Goal: Transaction & Acquisition: Purchase product/service

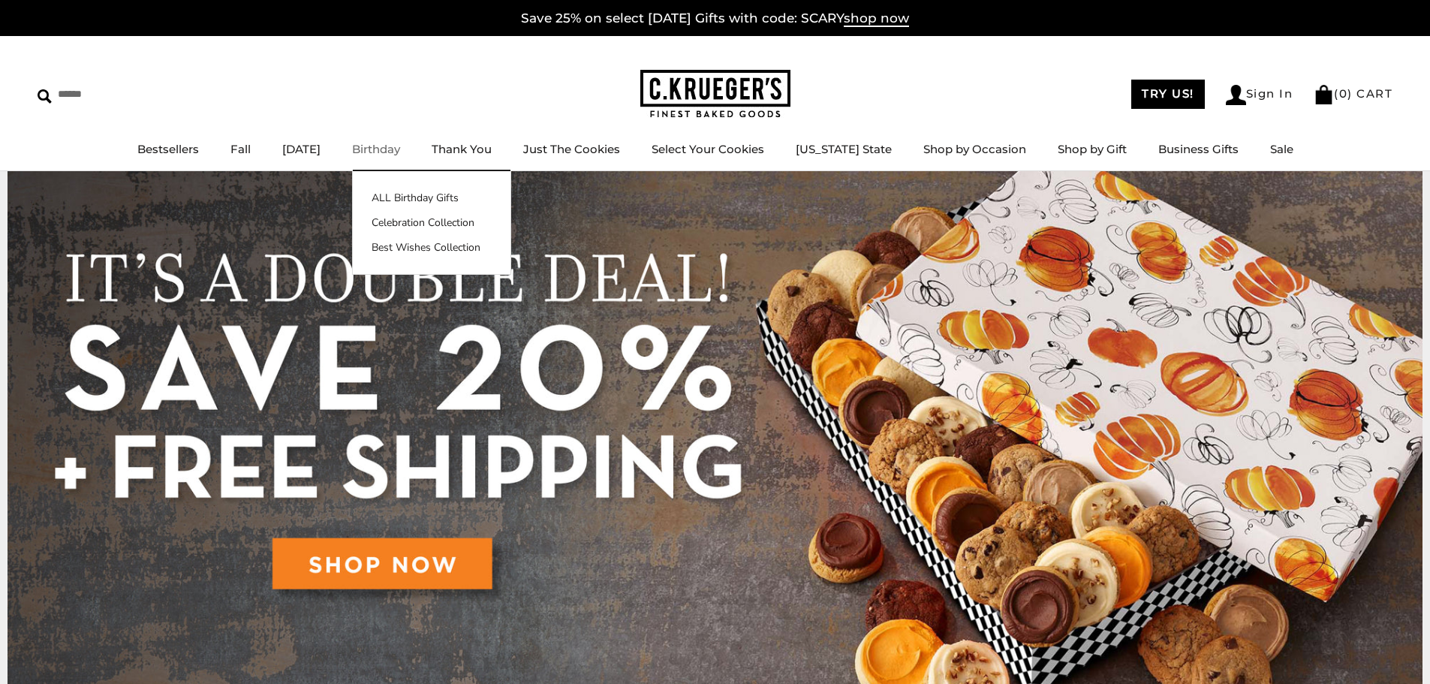
click at [400, 150] on link "Birthday" at bounding box center [376, 149] width 48 height 14
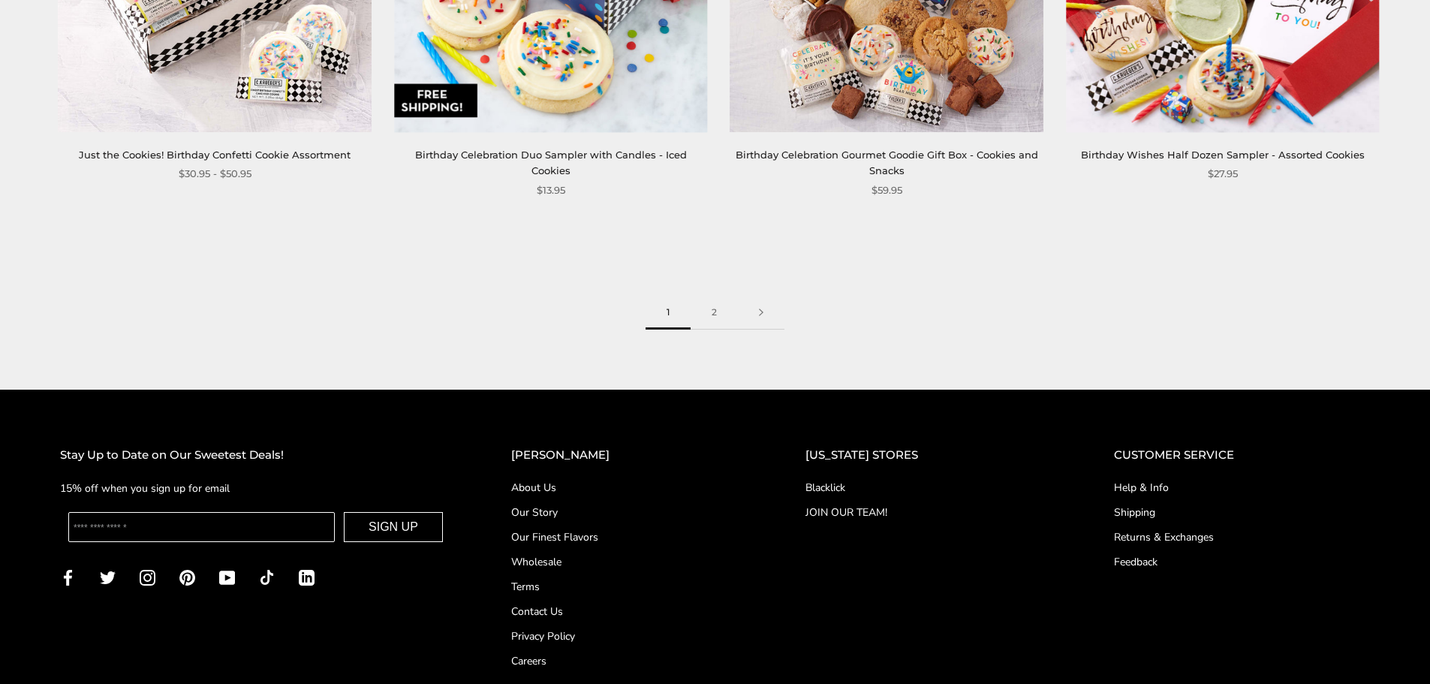
scroll to position [2552, 0]
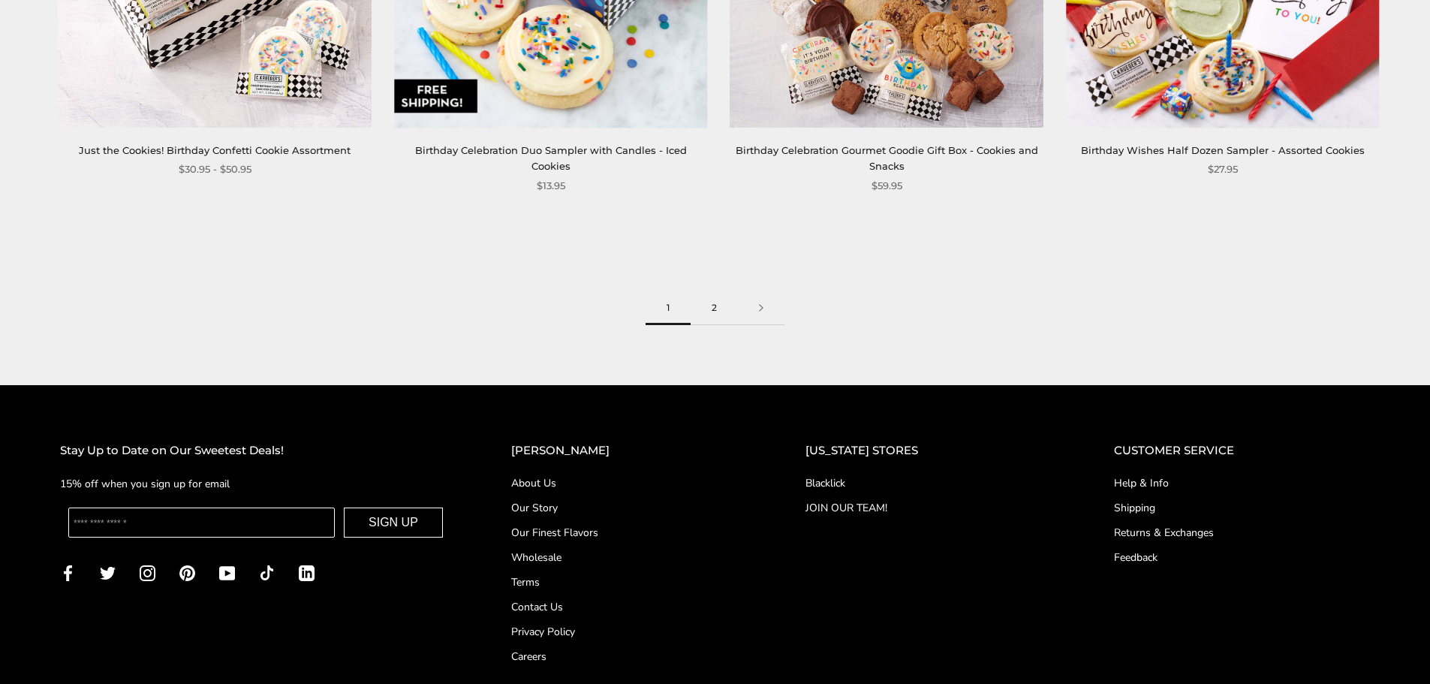
click at [709, 291] on link "2" at bounding box center [714, 308] width 47 height 34
click at [763, 325] on link at bounding box center [761, 308] width 47 height 34
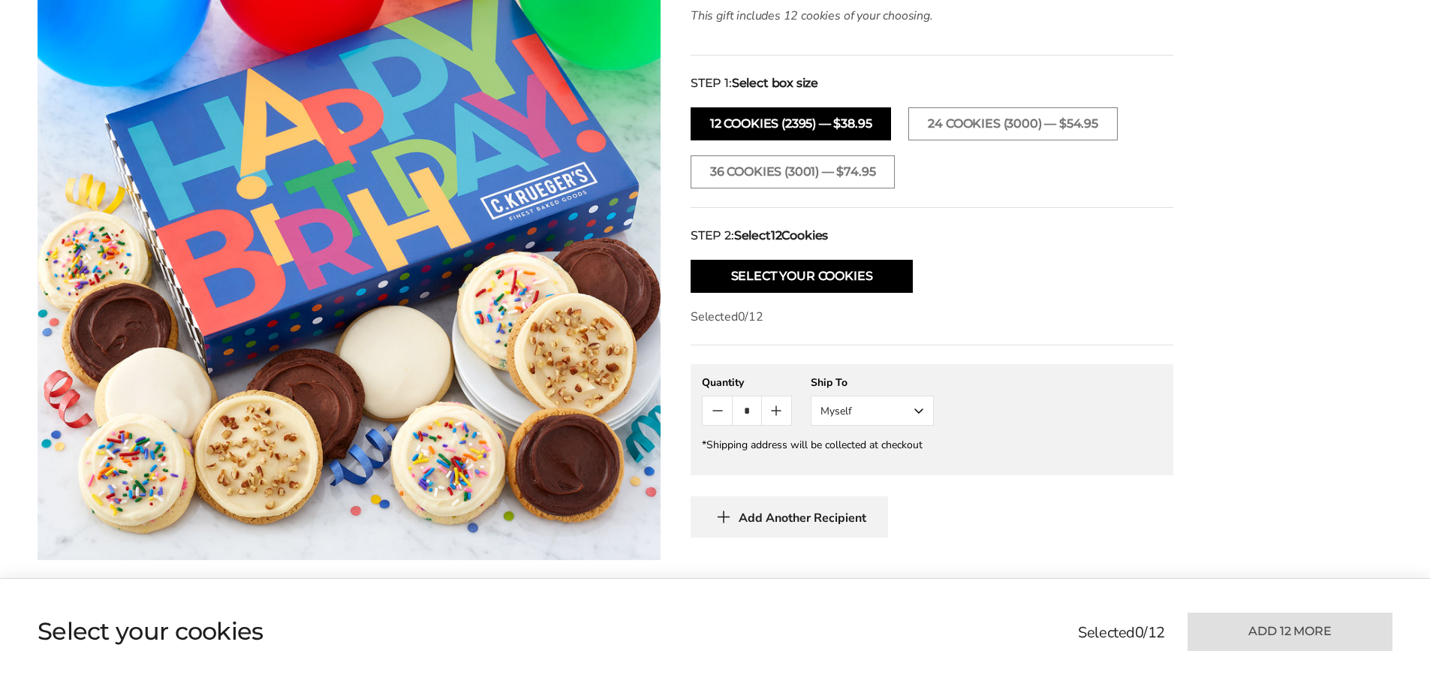
scroll to position [450, 0]
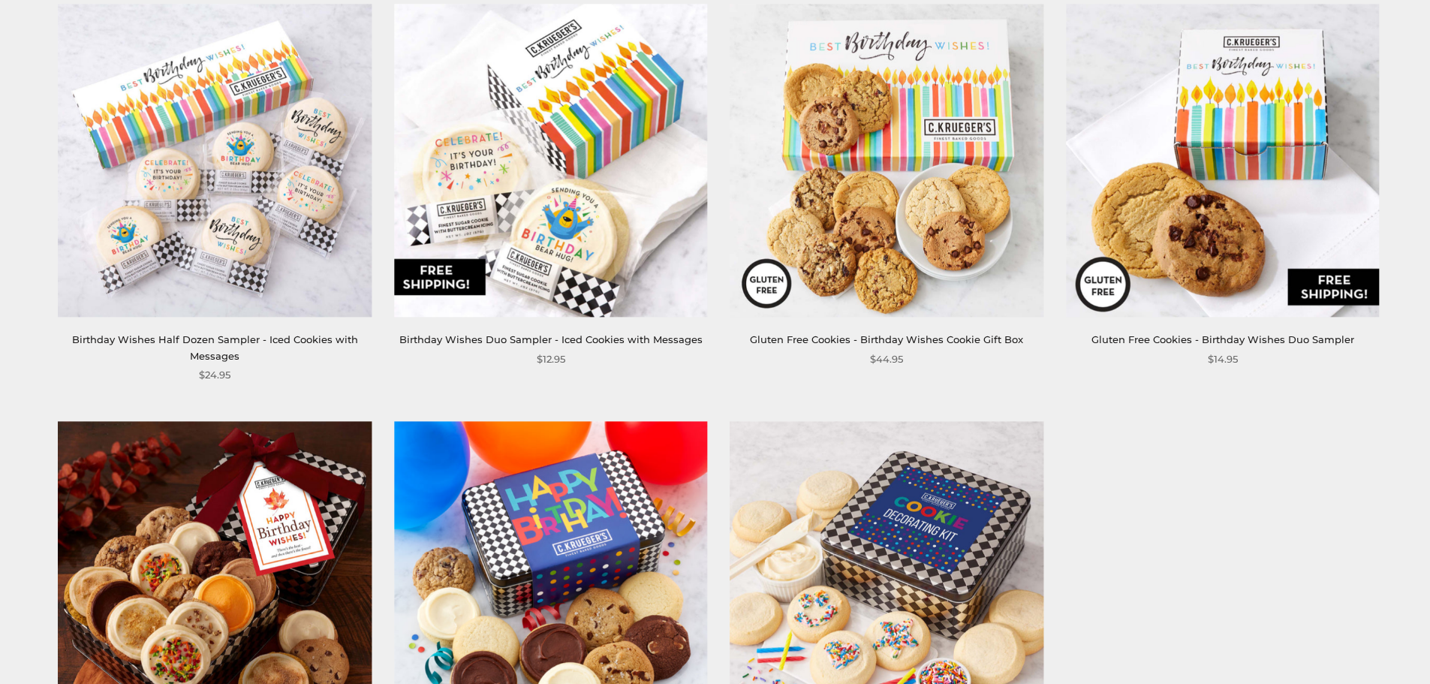
scroll to position [1051, 0]
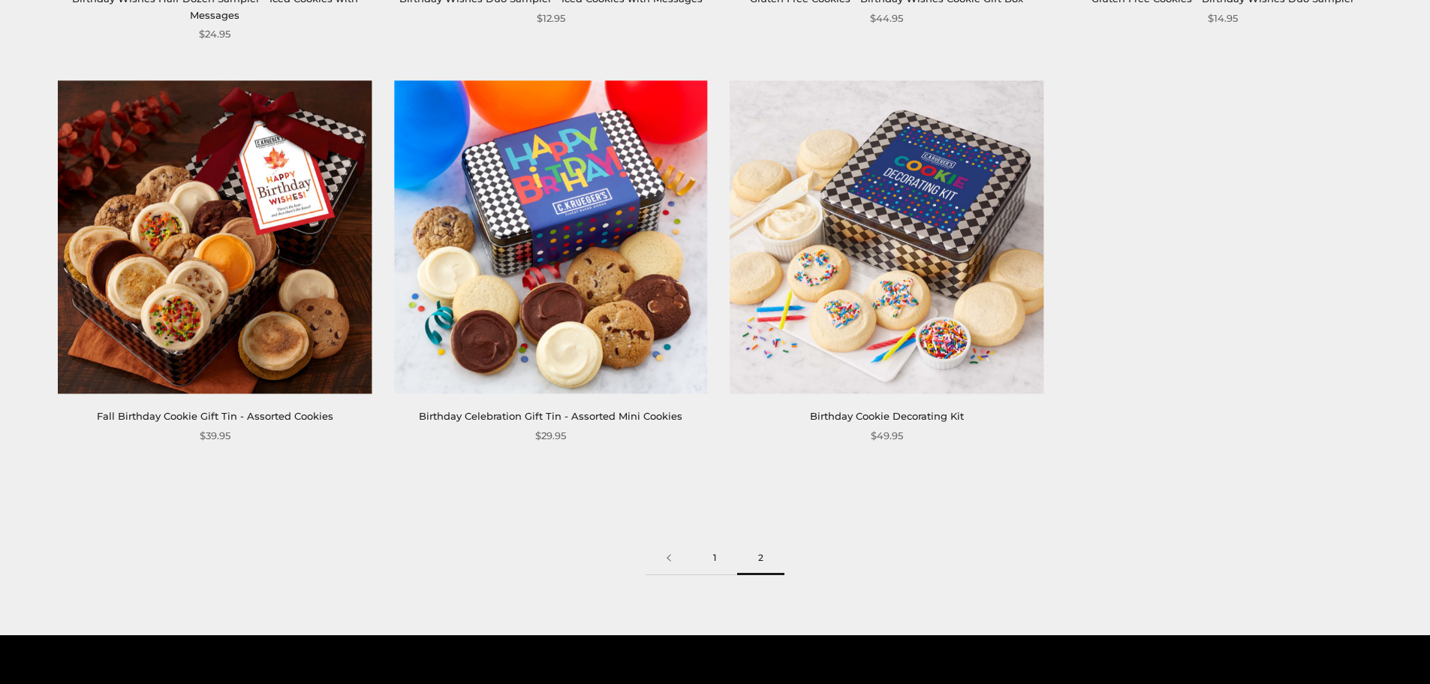
click at [711, 549] on link "1" at bounding box center [714, 558] width 45 height 34
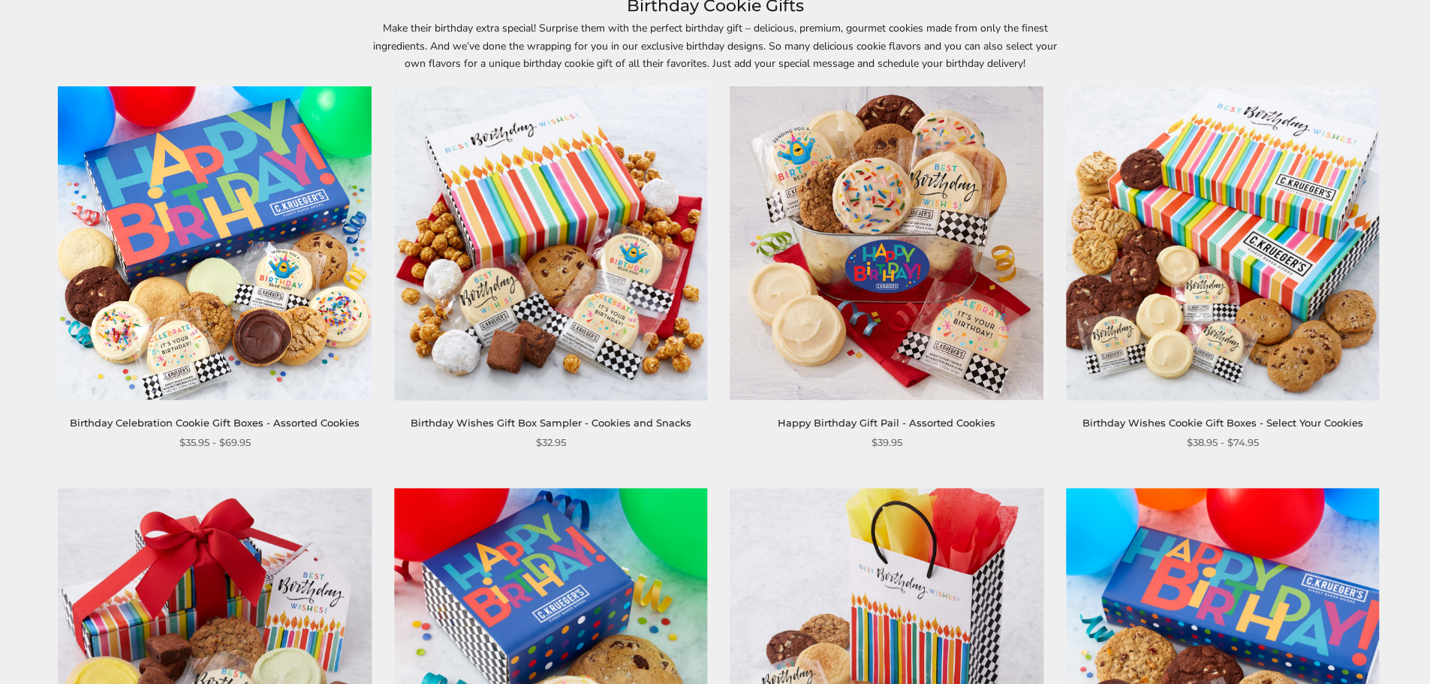
scroll to position [225, 0]
click at [260, 308] on img at bounding box center [215, 244] width 313 height 313
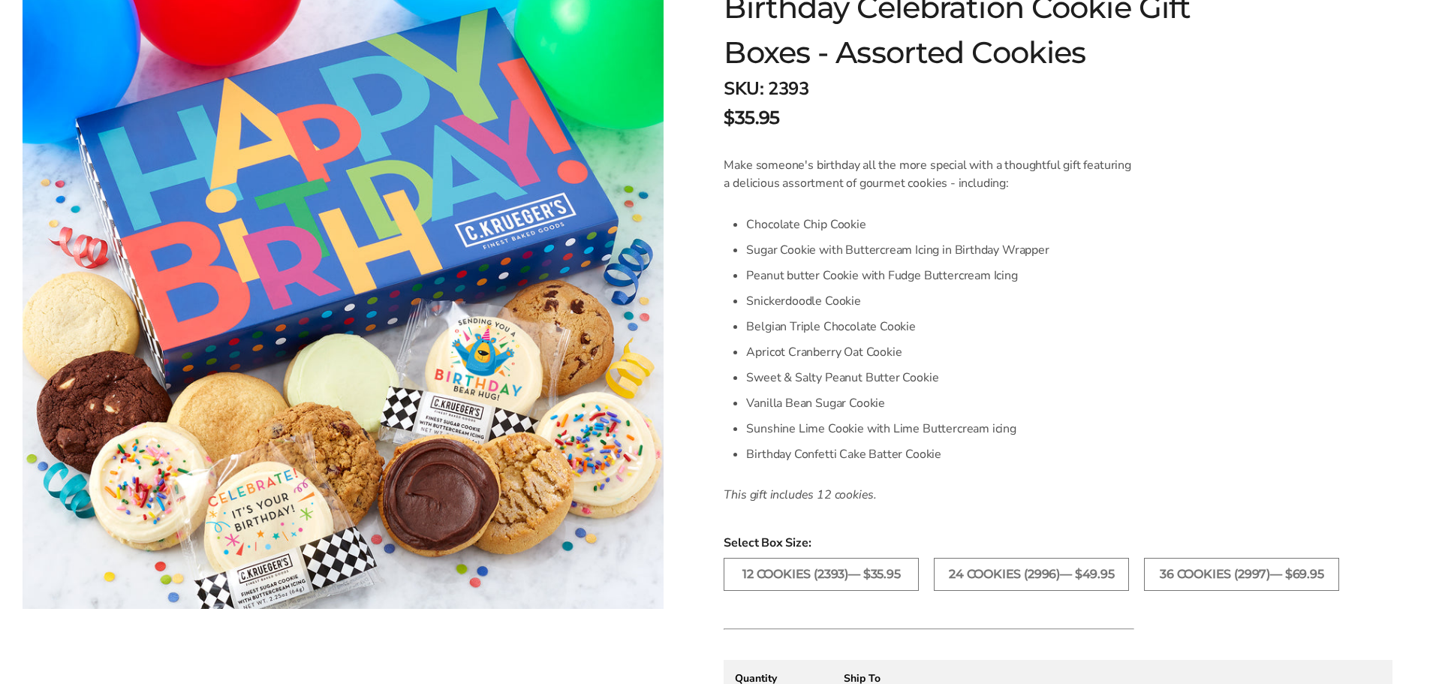
scroll to position [375, 0]
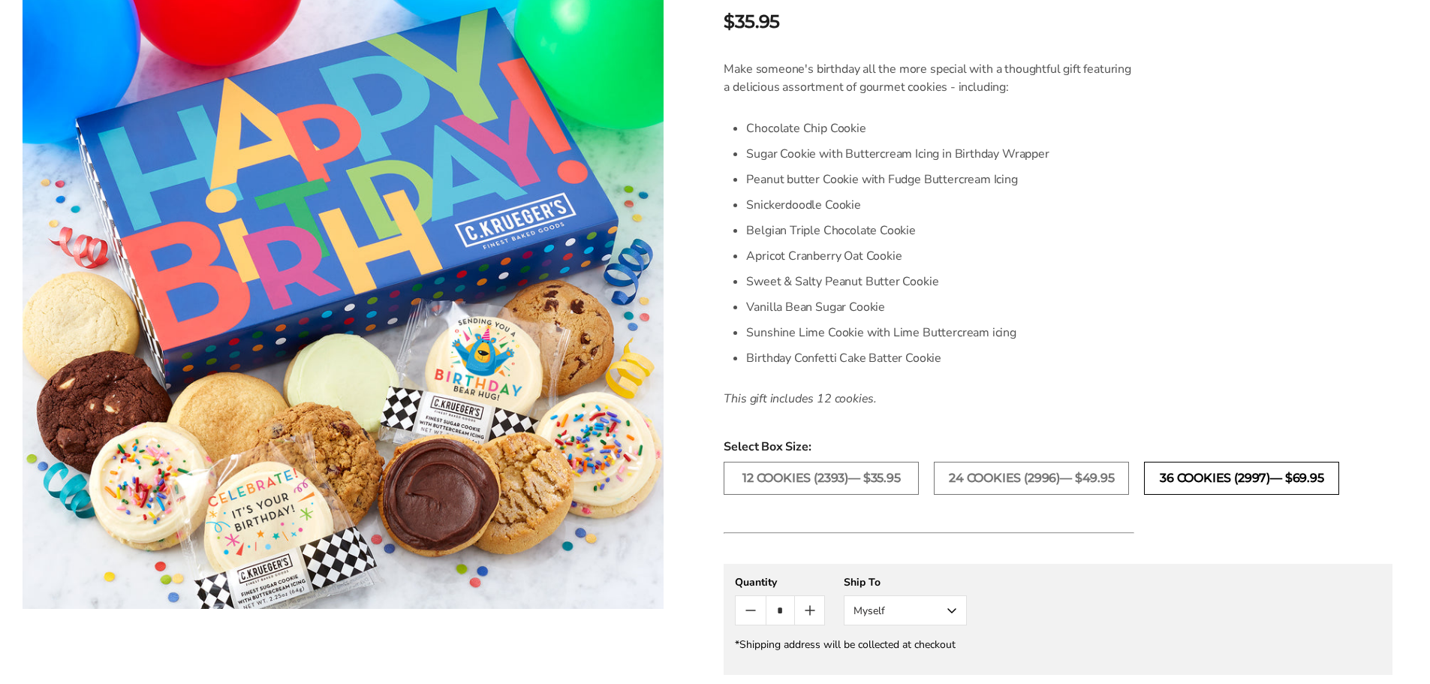
click at [1308, 478] on label "36 COOKIES (2997)— $69.95" at bounding box center [1241, 478] width 195 height 33
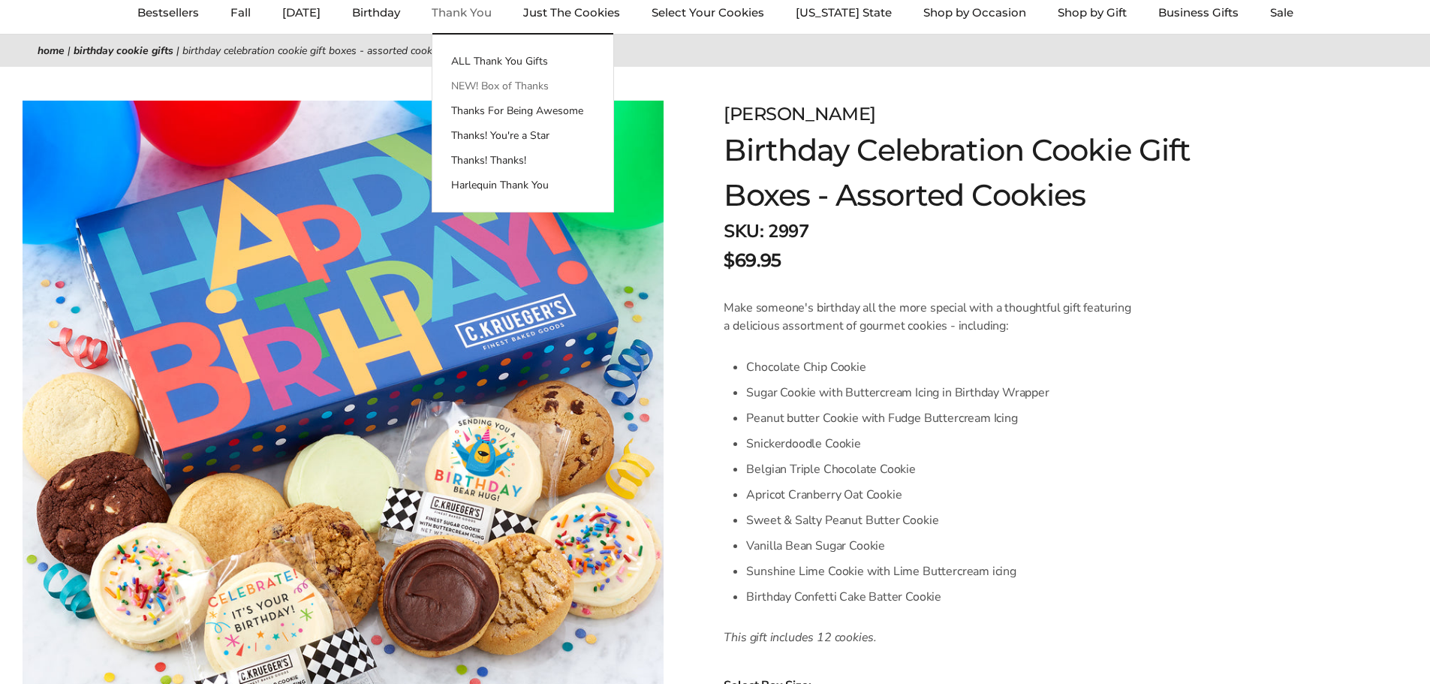
scroll to position [225, 0]
